Goal: Information Seeking & Learning: Learn about a topic

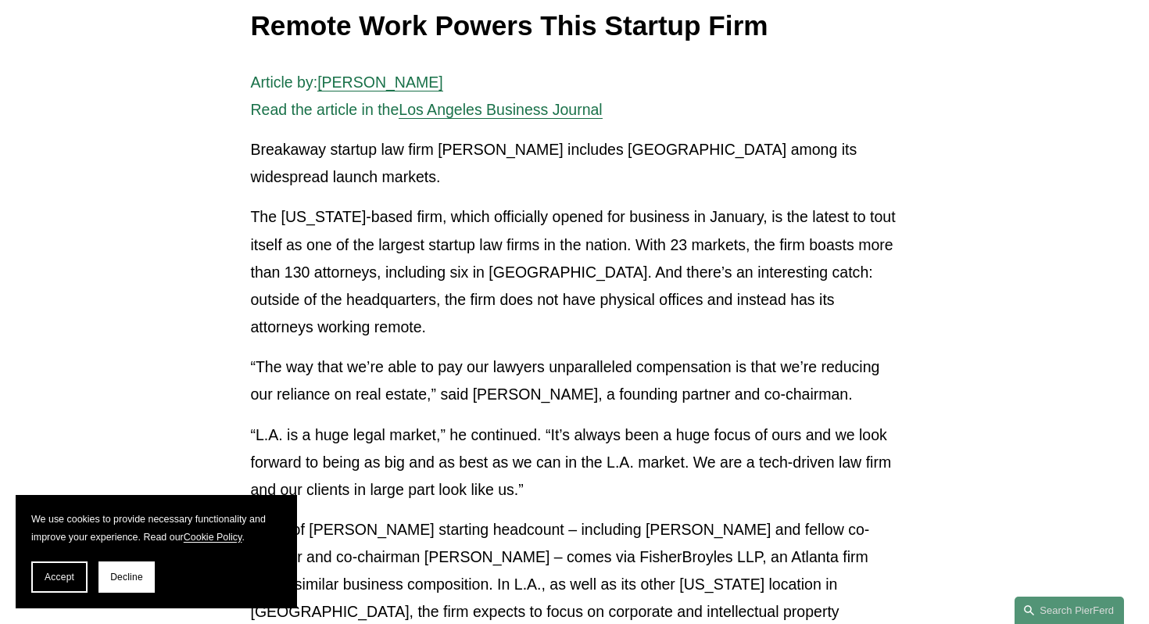
scroll to position [283, 0]
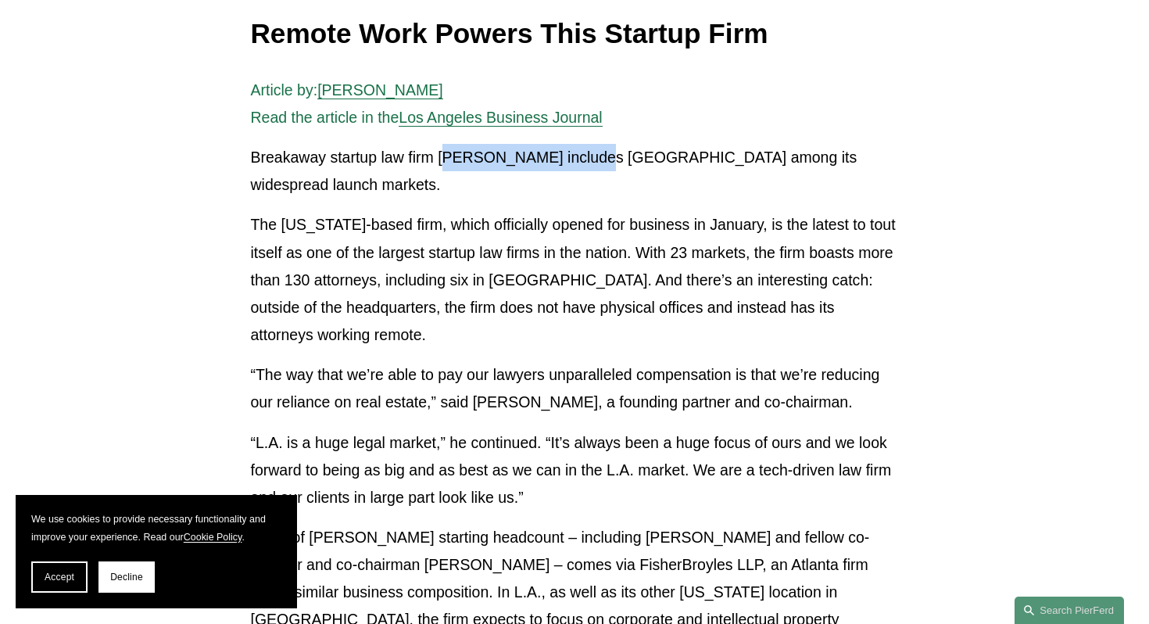
drag, startPoint x: 445, startPoint y: 156, endPoint x: 592, endPoint y: 156, distance: 146.1
click at [592, 156] on p "Breakaway startup law firm [PERSON_NAME] includes [GEOGRAPHIC_DATA] among its w…" at bounding box center [574, 171] width 648 height 55
copy p "ierson [PERSON_NAME]"
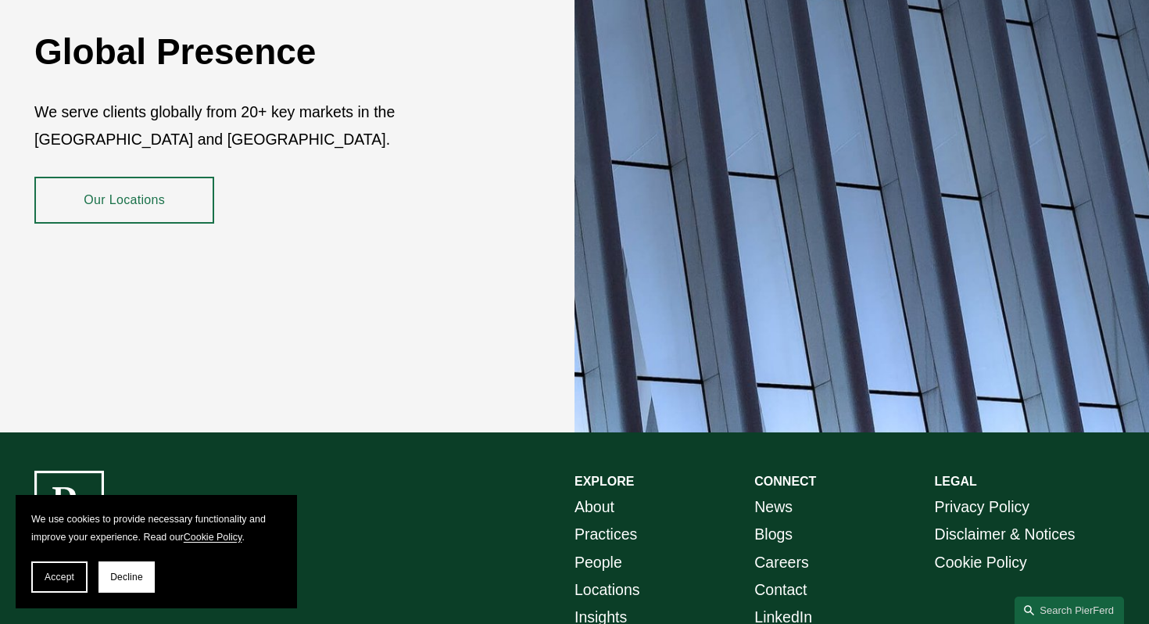
scroll to position [2678, 0]
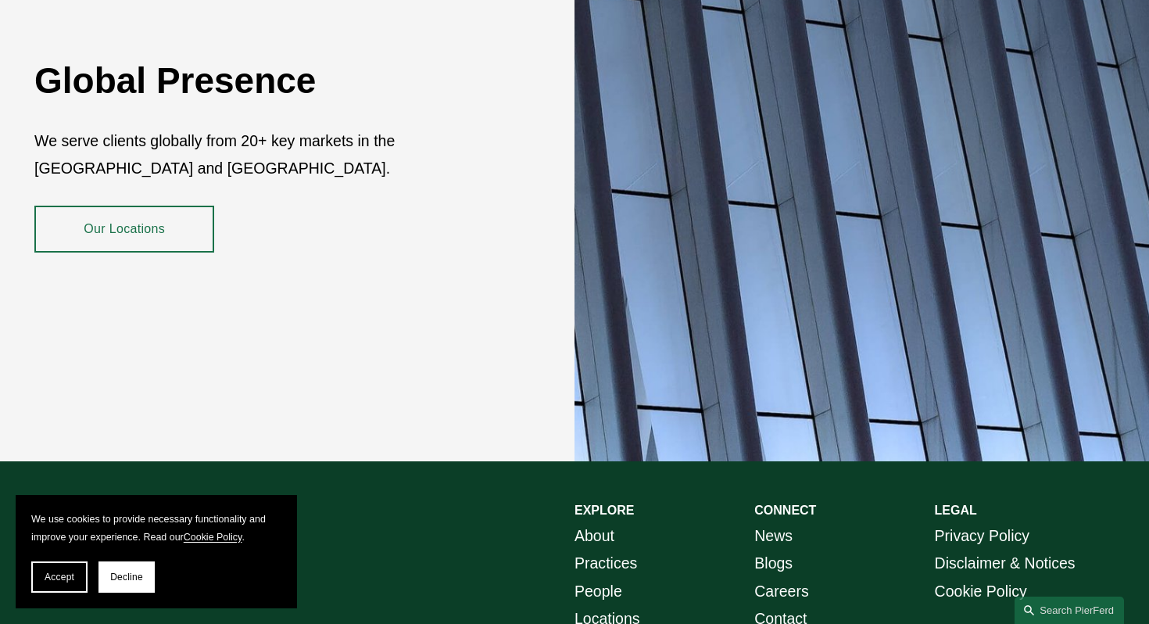
click at [184, 206] on link "Our Locations" at bounding box center [124, 229] width 180 height 46
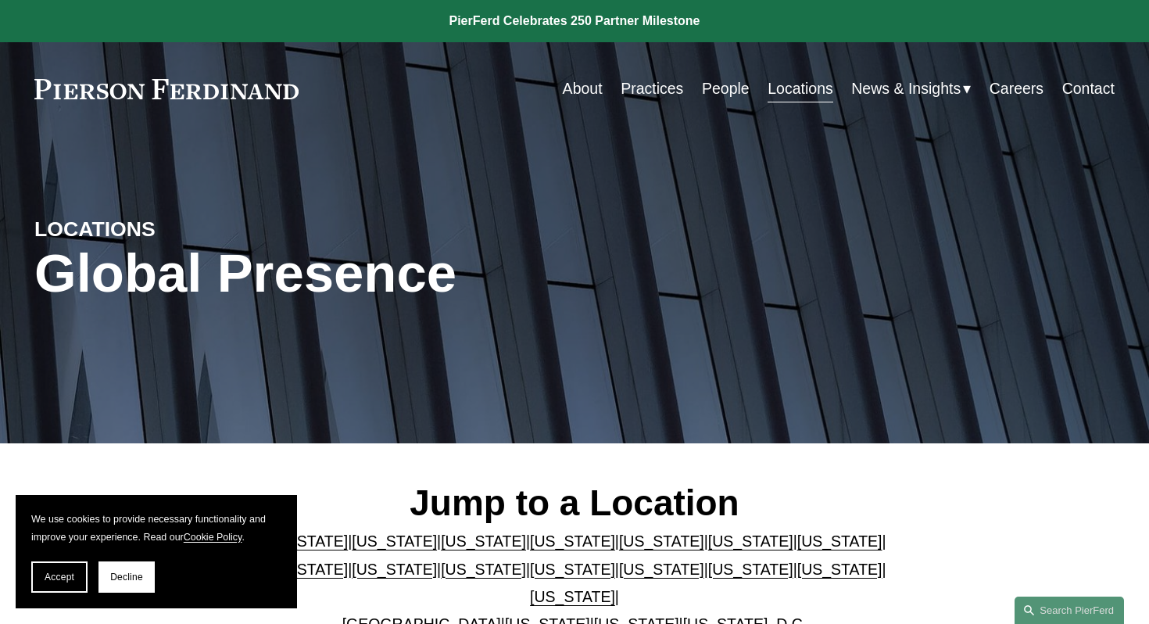
click at [1013, 88] on link "Careers" at bounding box center [1016, 88] width 54 height 30
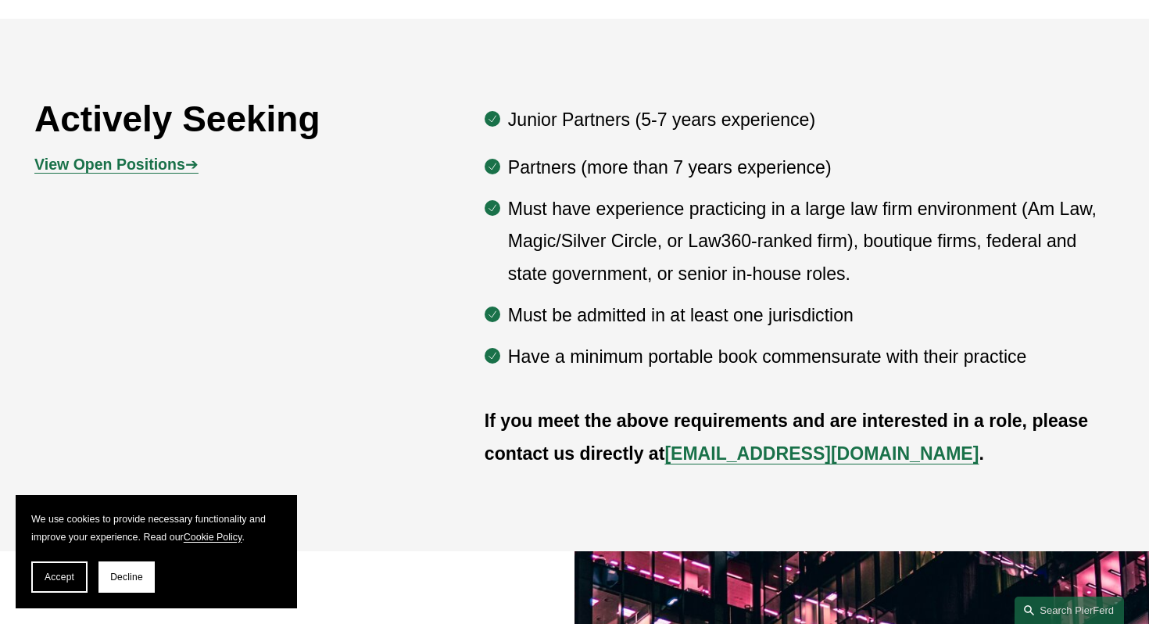
scroll to position [834, 0]
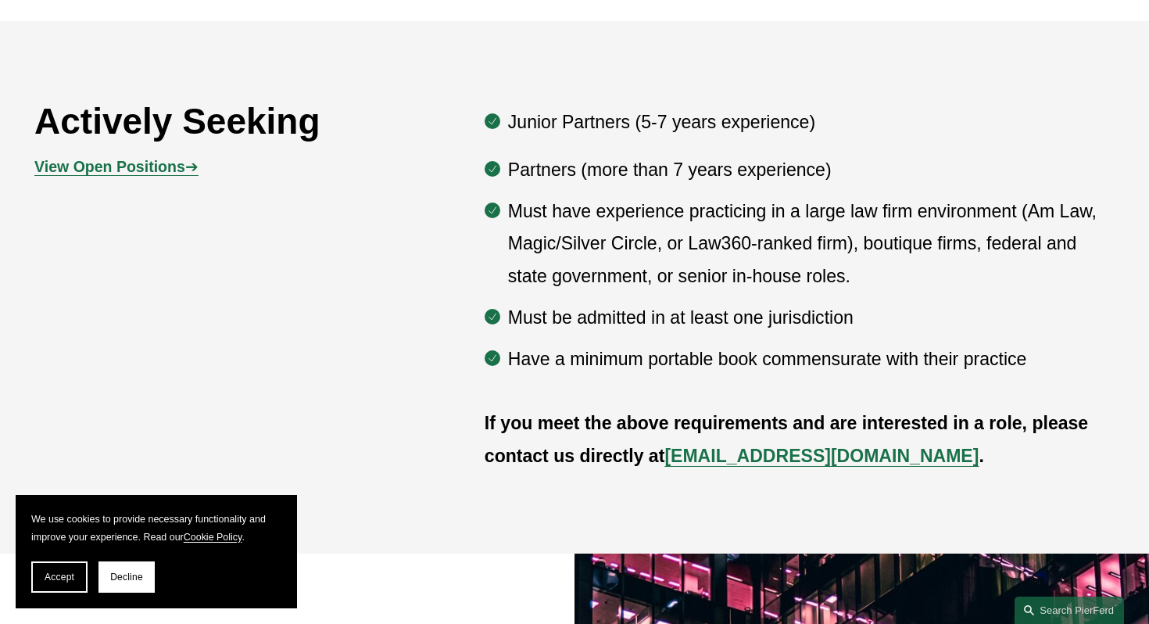
click at [158, 155] on p "View Open Positions ➔" at bounding box center [169, 166] width 270 height 27
click at [162, 175] on p "View Open Positions ➔" at bounding box center [169, 166] width 270 height 27
click at [163, 170] on strong "View Open Positions" at bounding box center [109, 166] width 151 height 17
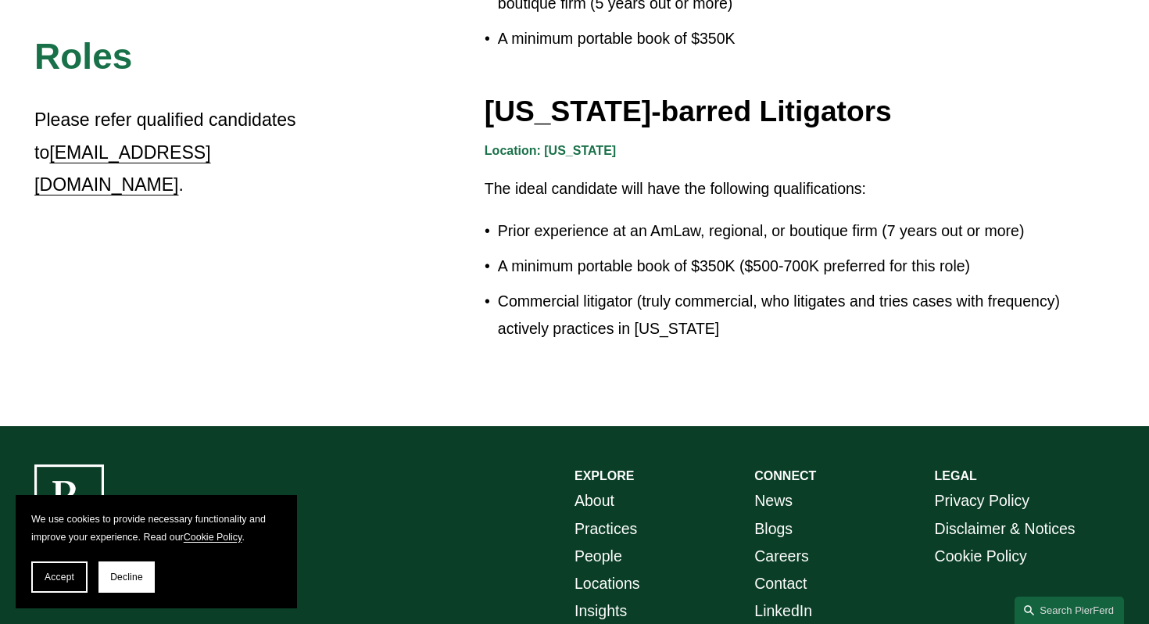
scroll to position [2752, 0]
